Goal: Obtain resource: Obtain resource

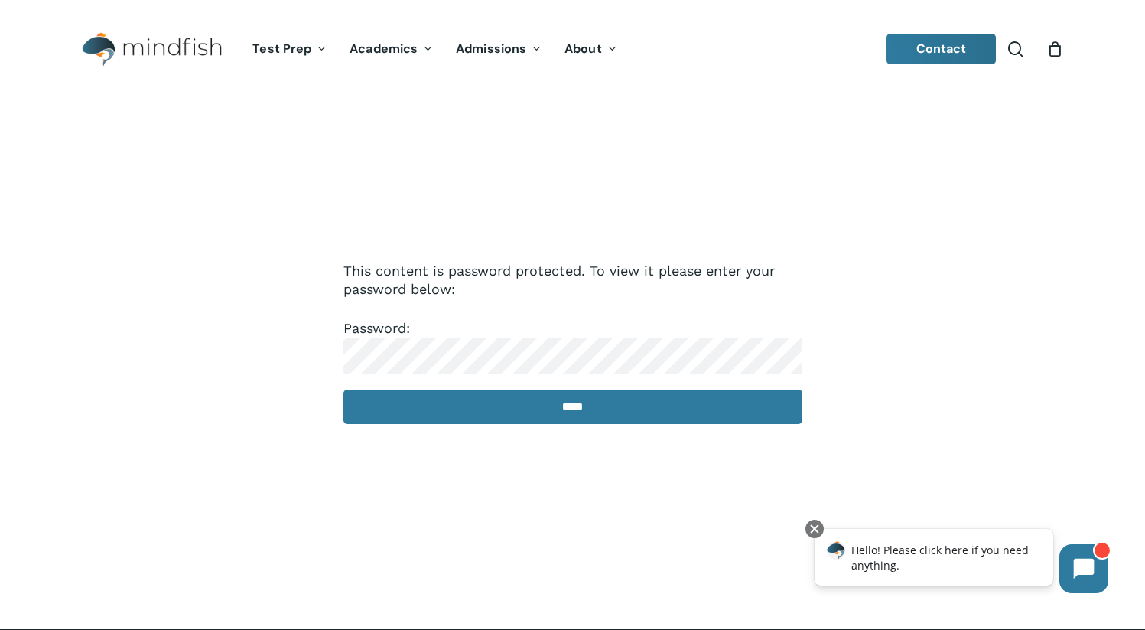
click at [597, 330] on p "Password: *****" at bounding box center [572, 381] width 459 height 125
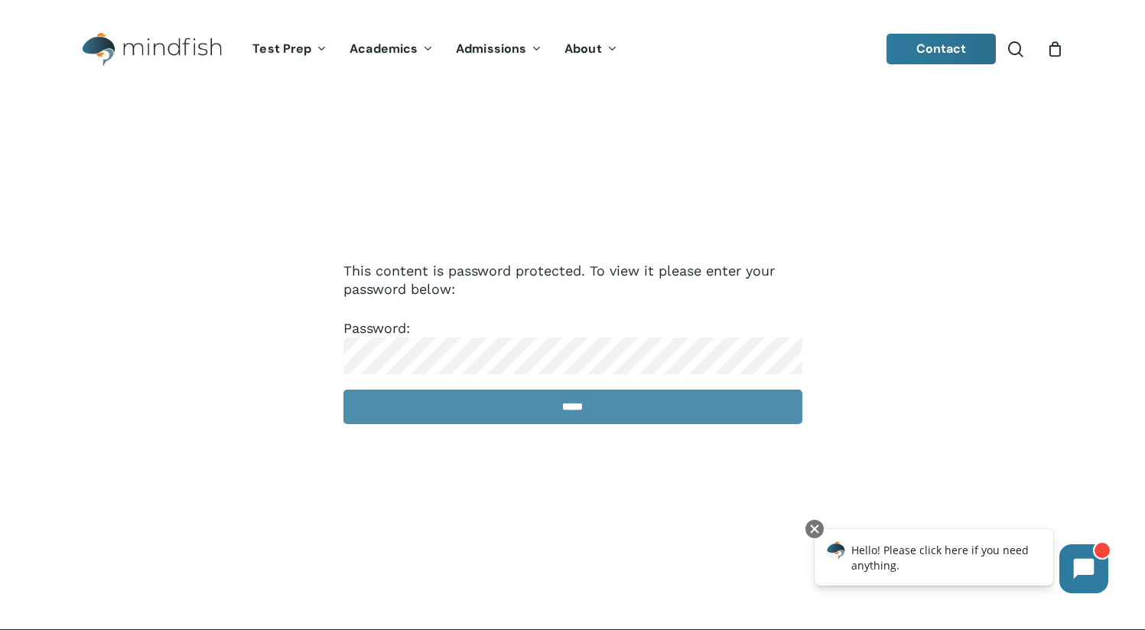
click at [598, 399] on input "*****" at bounding box center [572, 406] width 459 height 34
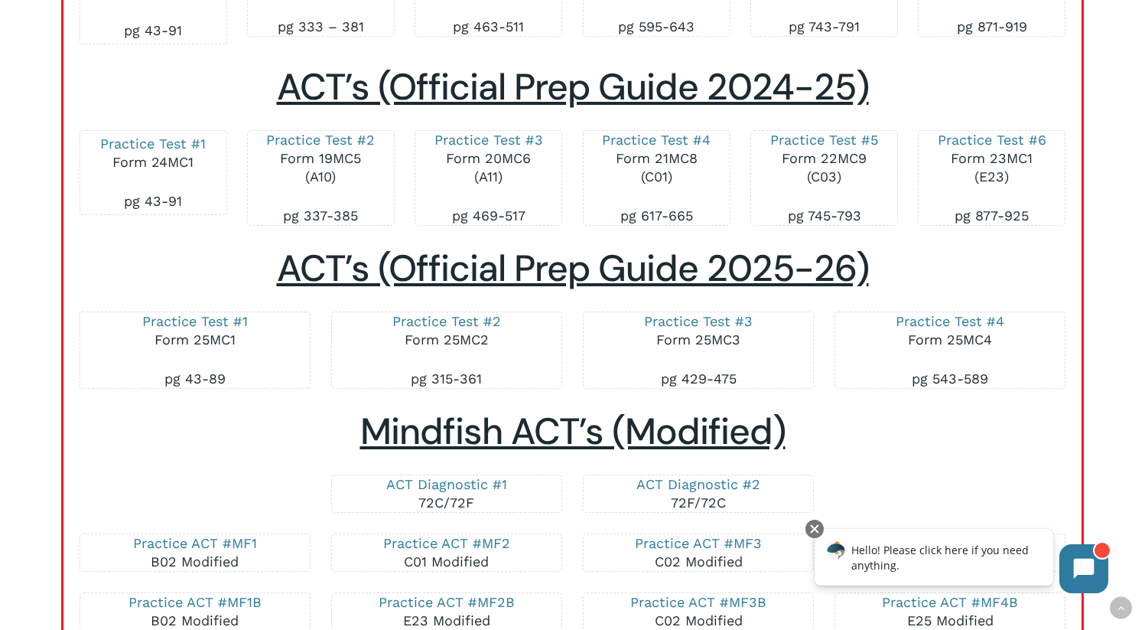
scroll to position [2651, 0]
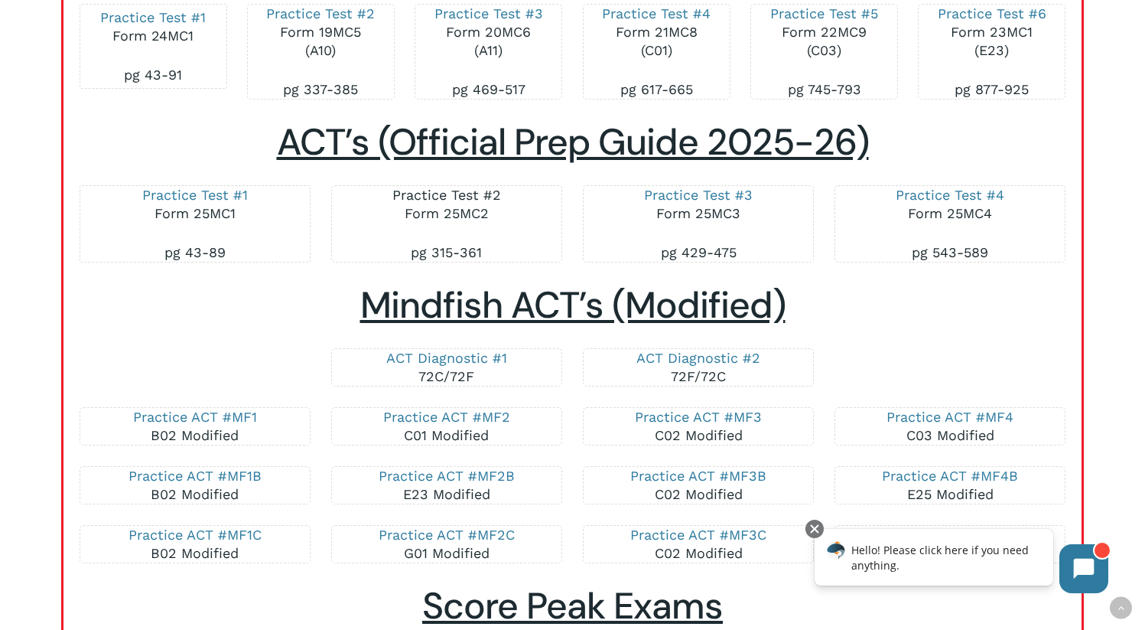
click at [484, 194] on link "Practice Test #2" at bounding box center [446, 195] width 109 height 16
